Goal: Task Accomplishment & Management: Manage account settings

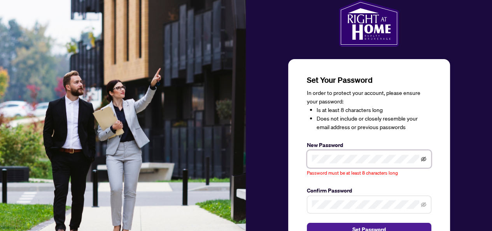
click at [422, 159] on icon "eye-invisible" at bounding box center [422, 158] width 5 height 5
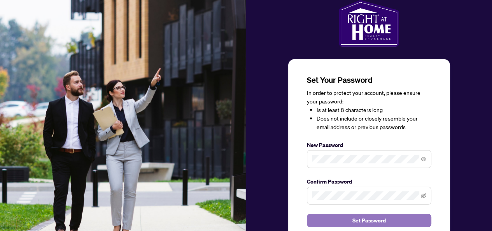
click at [367, 221] on span "Set Password" at bounding box center [368, 220] width 33 height 12
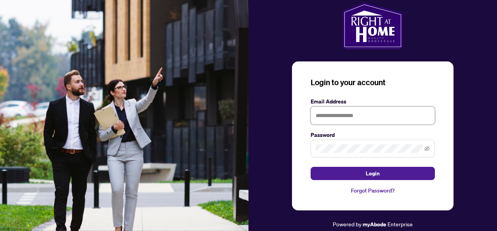
click at [343, 118] on input "text" at bounding box center [373, 115] width 124 height 18
type input "**********"
click at [311, 167] on button "Login" at bounding box center [373, 173] width 124 height 13
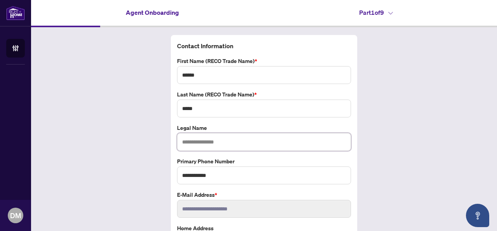
click at [188, 142] on input "text" at bounding box center [264, 142] width 174 height 18
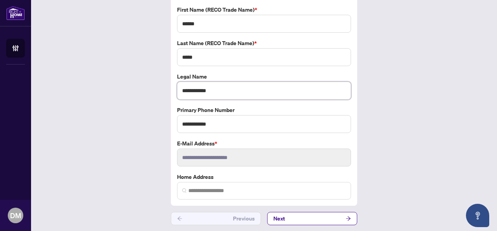
scroll to position [52, 0]
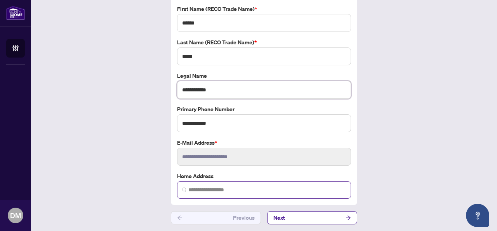
type input "**********"
click at [199, 186] on input "search" at bounding box center [267, 190] width 158 height 8
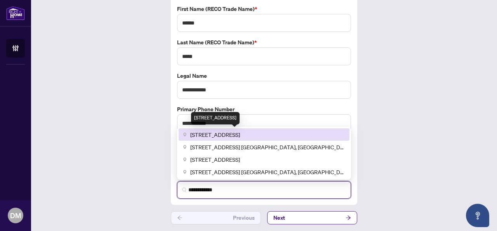
click at [225, 130] on span "[STREET_ADDRESS]" at bounding box center [215, 134] width 50 height 9
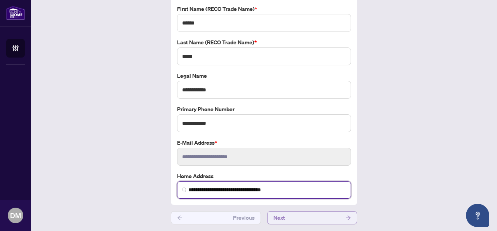
type input "**********"
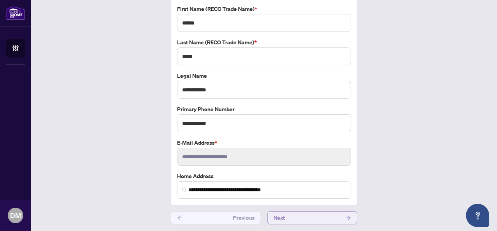
click at [279, 216] on span "Next" at bounding box center [280, 217] width 12 height 12
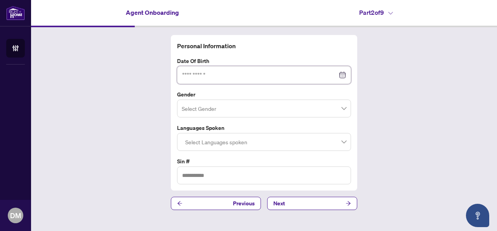
click at [190, 72] on input at bounding box center [259, 75] width 155 height 9
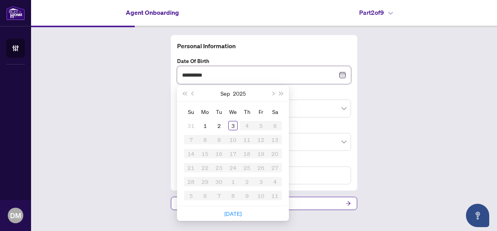
type input "**********"
click at [387, 85] on div "Personal Information Date of Birth [DEMOGRAPHIC_DATA] Su Mo Tu We Th Fr Sa 31 1…" at bounding box center [264, 122] width 466 height 190
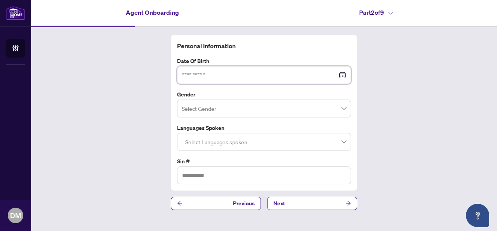
click at [191, 75] on input at bounding box center [259, 75] width 155 height 9
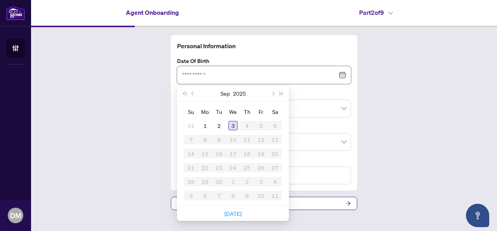
type input "**********"
click at [186, 92] on span "Last year (Control + left)" at bounding box center [185, 93] width 4 height 4
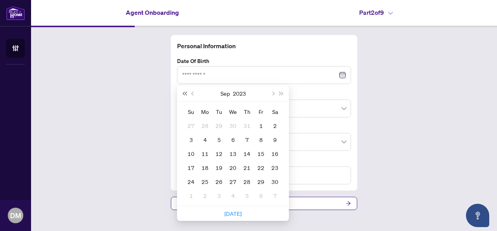
click at [186, 92] on span "Last year (Control + left)" at bounding box center [185, 93] width 4 height 4
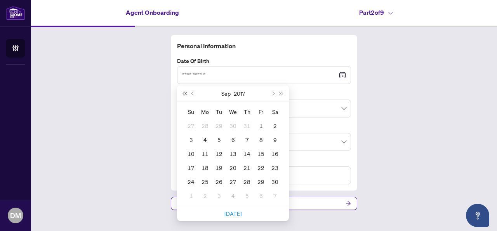
click at [186, 92] on span "Last year (Control + left)" at bounding box center [185, 93] width 4 height 4
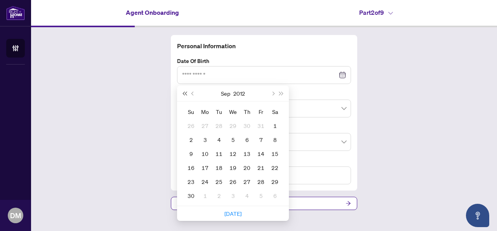
click at [186, 92] on span "Last year (Control + left)" at bounding box center [185, 93] width 4 height 4
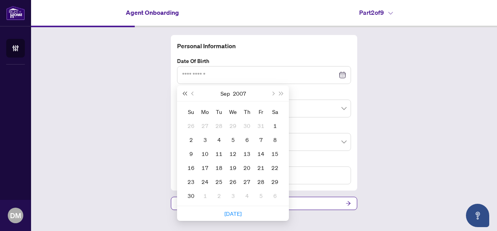
click at [186, 92] on span "Last year (Control + left)" at bounding box center [185, 93] width 4 height 4
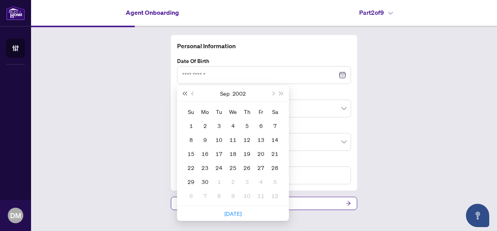
click at [186, 92] on span "Last year (Control + left)" at bounding box center [185, 93] width 4 height 4
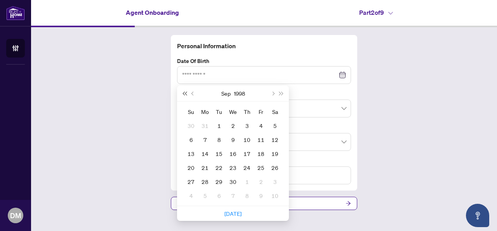
click at [186, 92] on span "Last year (Control + left)" at bounding box center [185, 93] width 4 height 4
type input "**********"
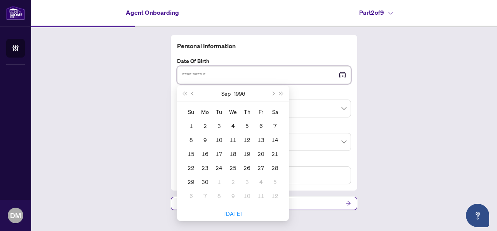
click at [192, 74] on input at bounding box center [259, 75] width 155 height 9
type input "**********"
click at [233, 139] on div "11" at bounding box center [232, 139] width 9 height 9
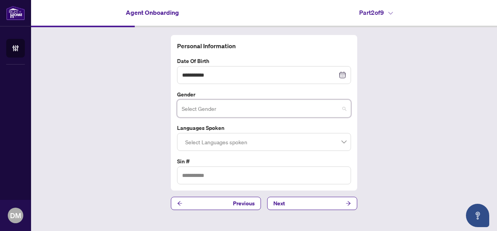
click at [253, 111] on input "search" at bounding box center [261, 109] width 158 height 17
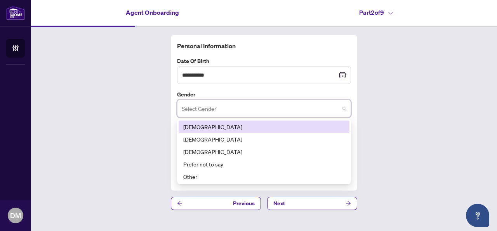
click at [192, 126] on div "[DEMOGRAPHIC_DATA]" at bounding box center [264, 126] width 162 height 9
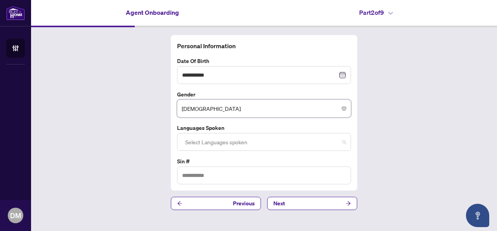
click at [206, 139] on div at bounding box center [264, 142] width 164 height 14
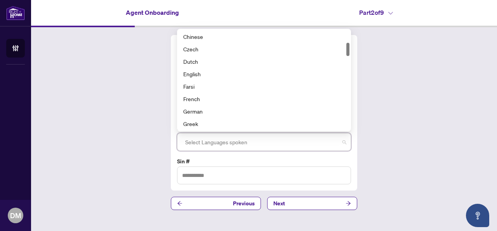
scroll to position [93, 0]
drag, startPoint x: 348, startPoint y: 39, endPoint x: 349, endPoint y: 52, distance: 12.5
click at [349, 52] on div at bounding box center [348, 49] width 3 height 13
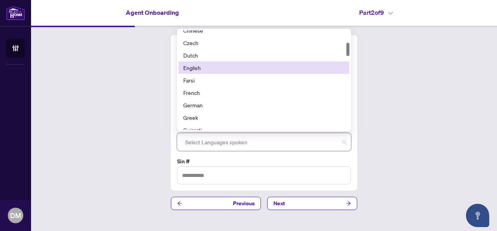
click at [199, 69] on div "English" at bounding box center [264, 67] width 162 height 9
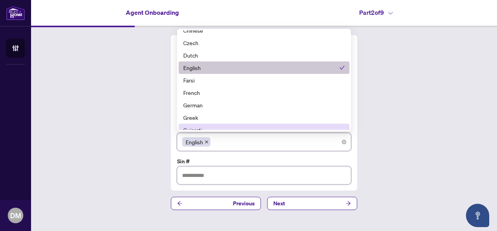
click at [211, 174] on input "text" at bounding box center [264, 175] width 174 height 18
